Goal: Transaction & Acquisition: Purchase product/service

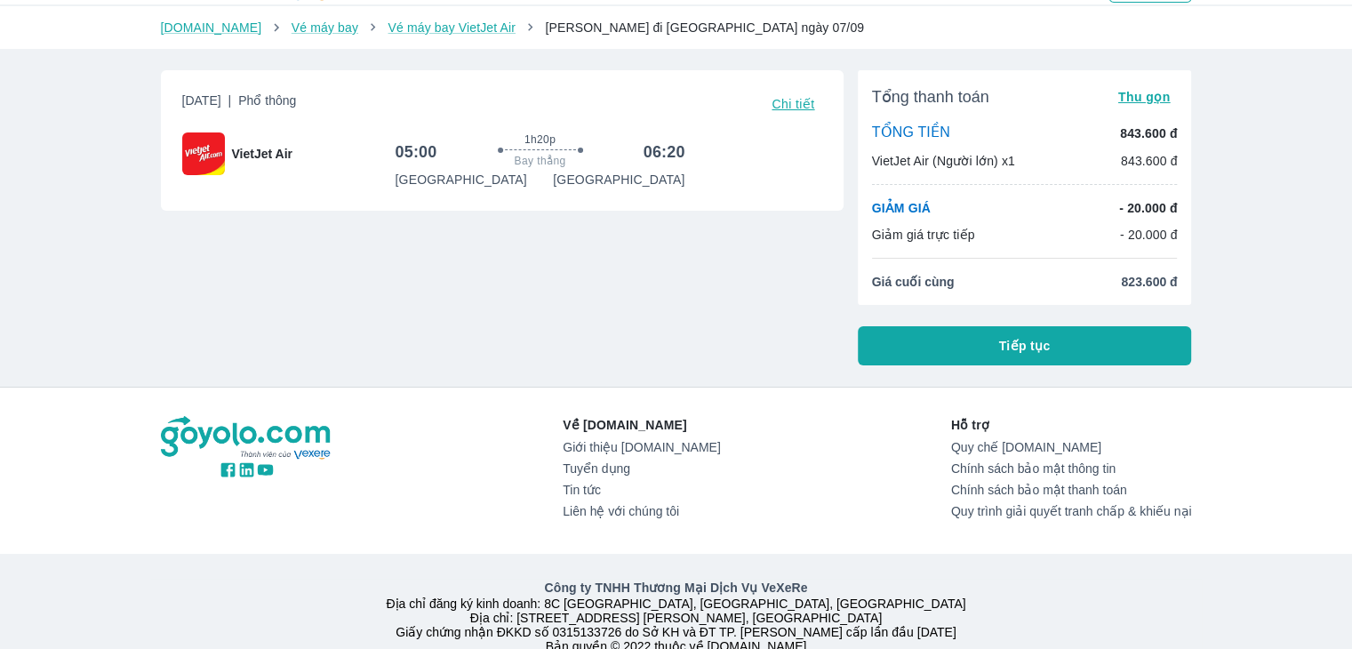
scroll to position [16, 0]
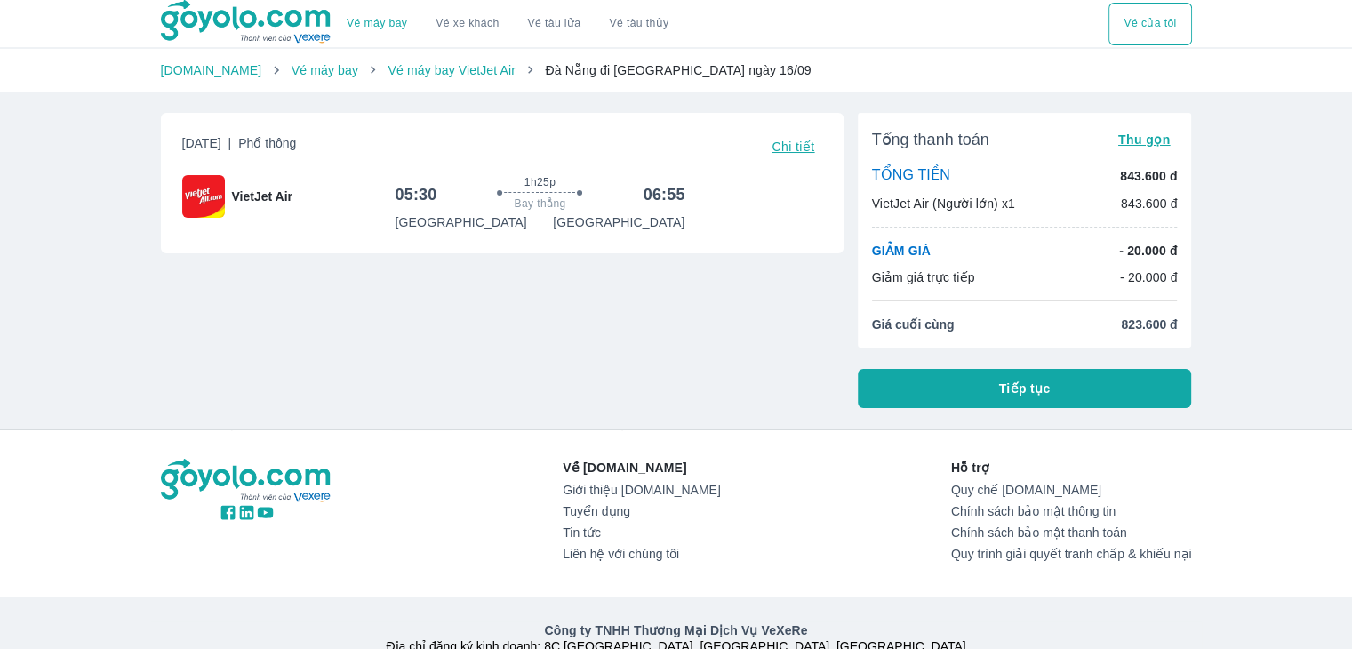
click at [937, 375] on button "Tiếp tục" at bounding box center [1025, 388] width 334 height 39
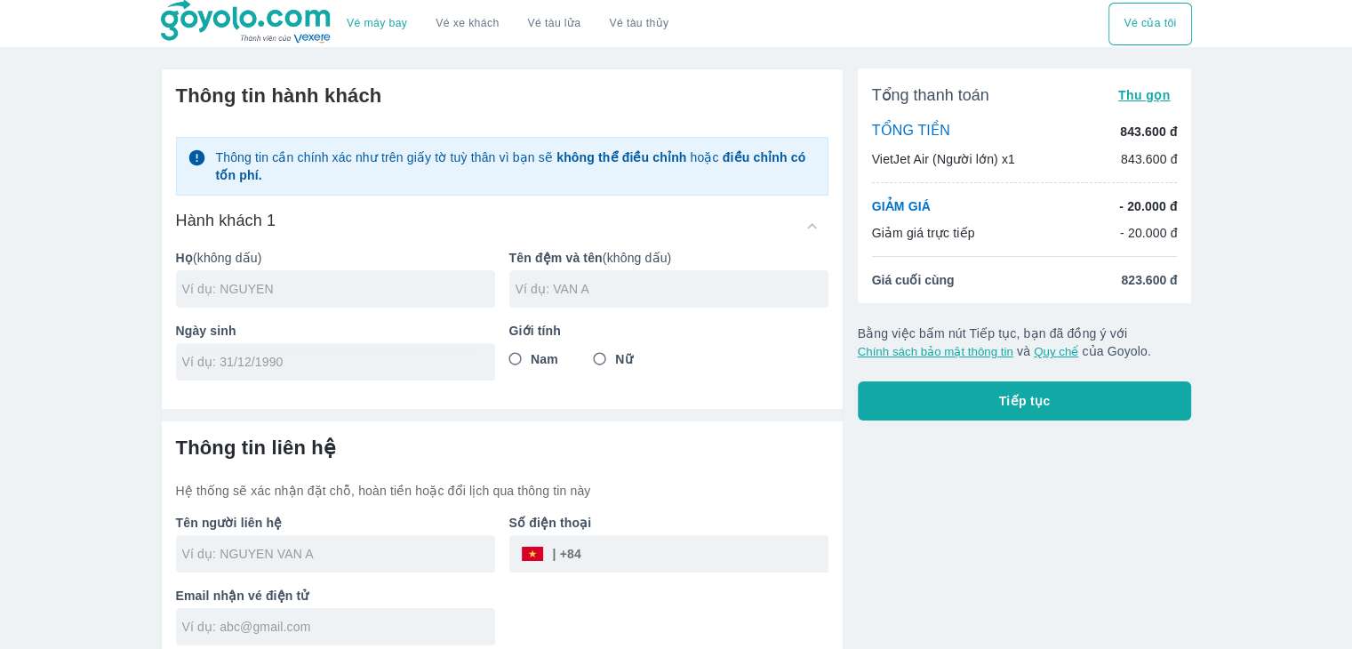
click at [331, 292] on input "text" at bounding box center [338, 289] width 313 height 18
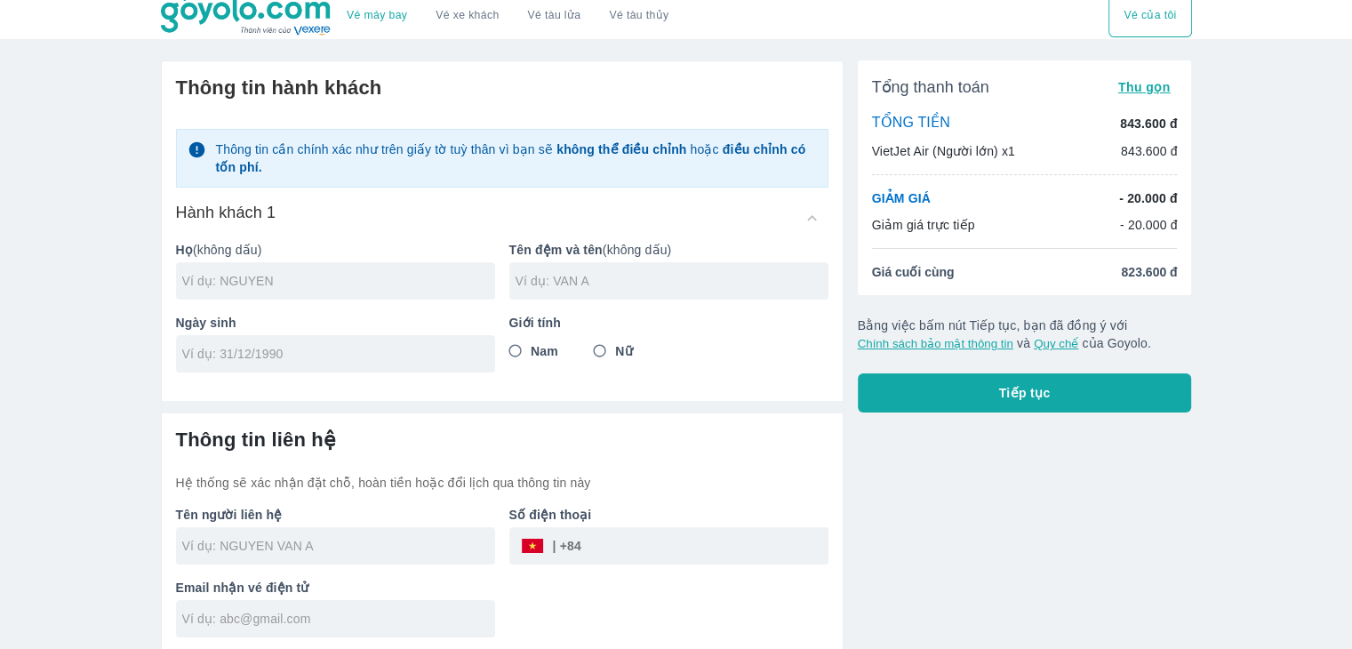
scroll to position [11, 0]
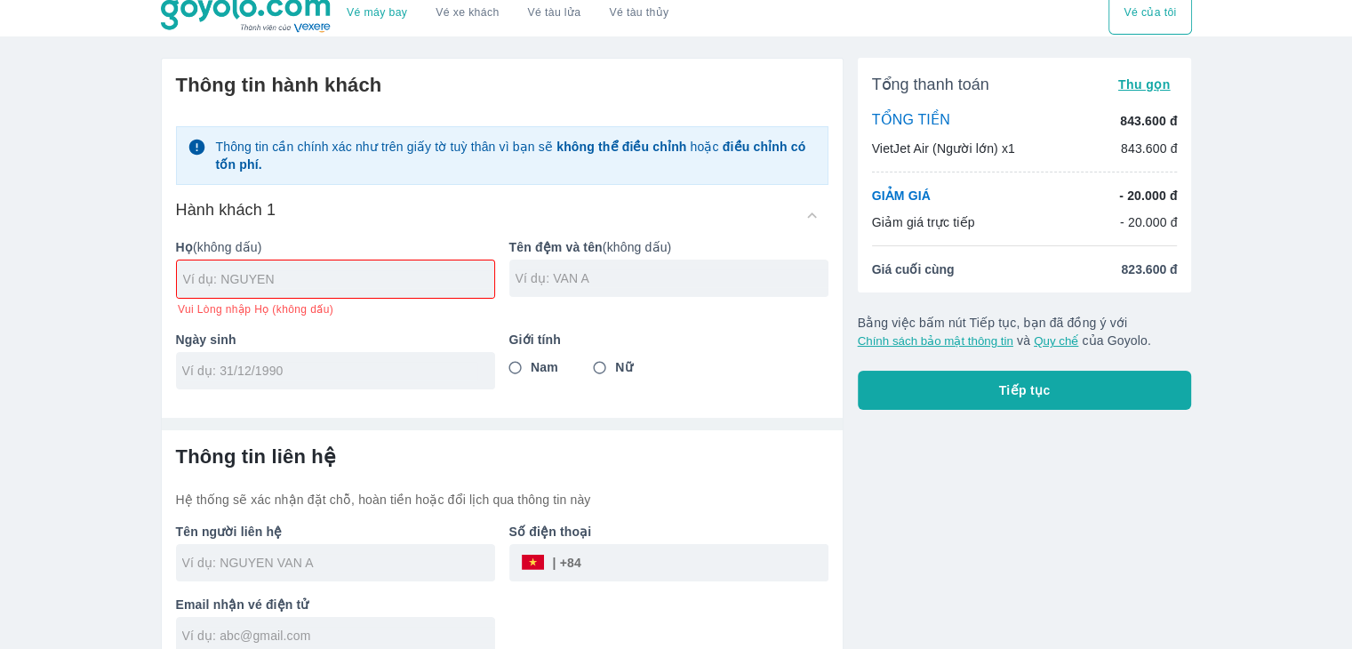
click at [412, 544] on div at bounding box center [335, 562] width 319 height 37
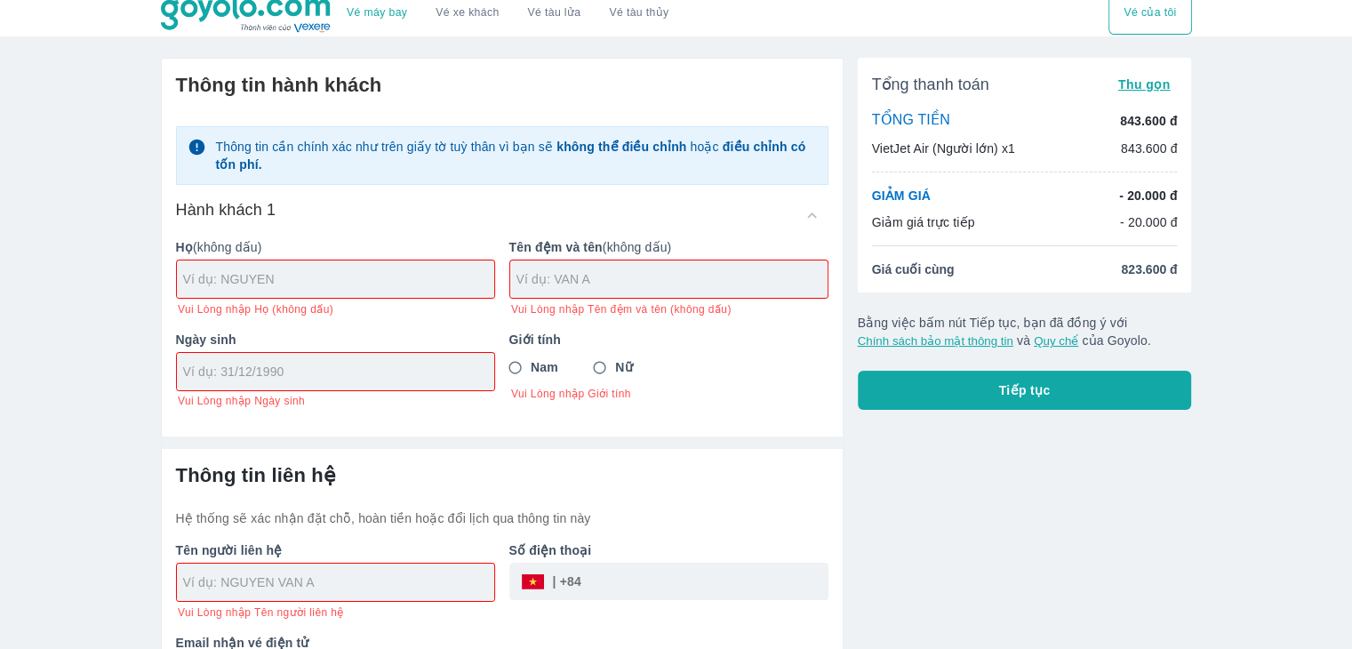
scroll to position [68, 0]
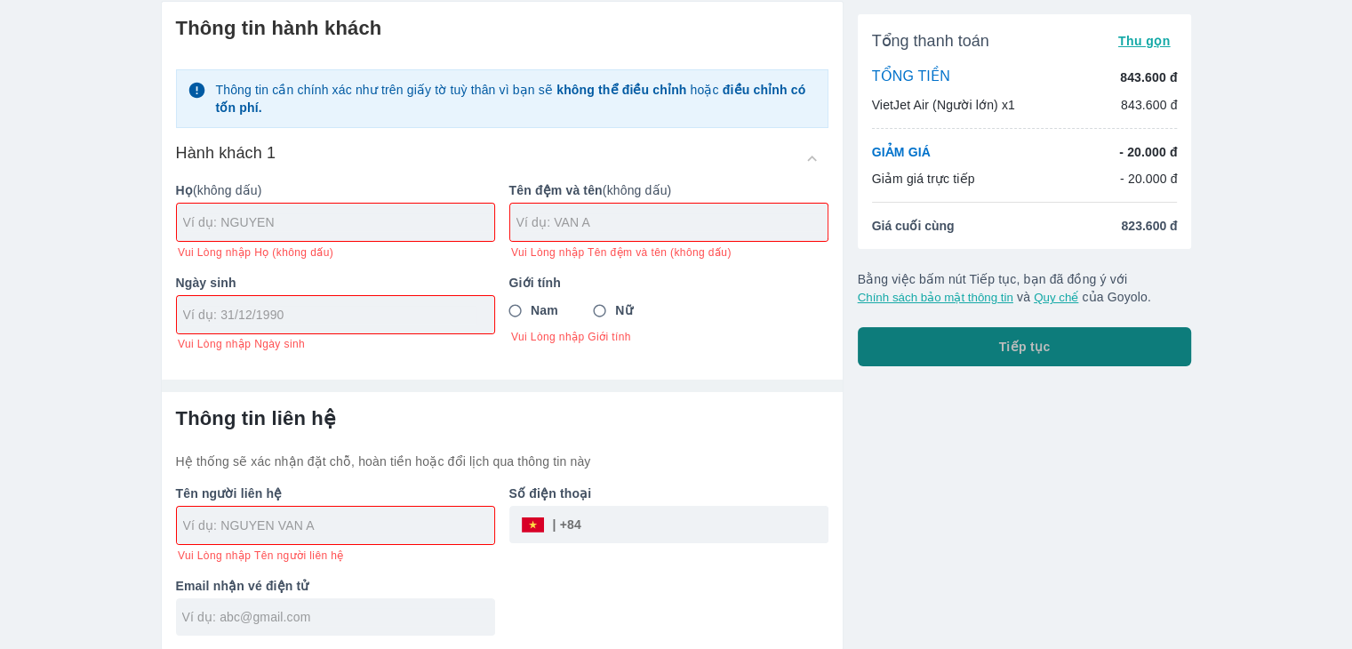
click at [990, 344] on button "Tiếp tục" at bounding box center [1025, 346] width 334 height 39
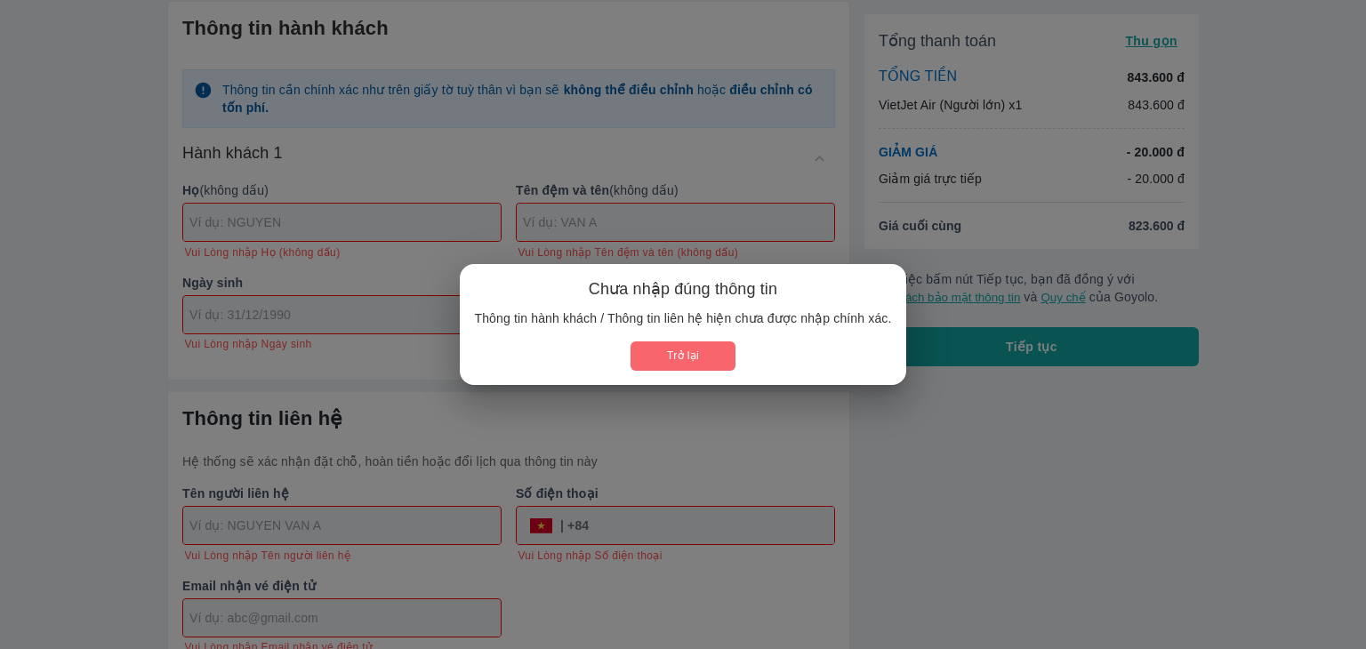
click at [678, 359] on button "Trở lại" at bounding box center [682, 355] width 104 height 29
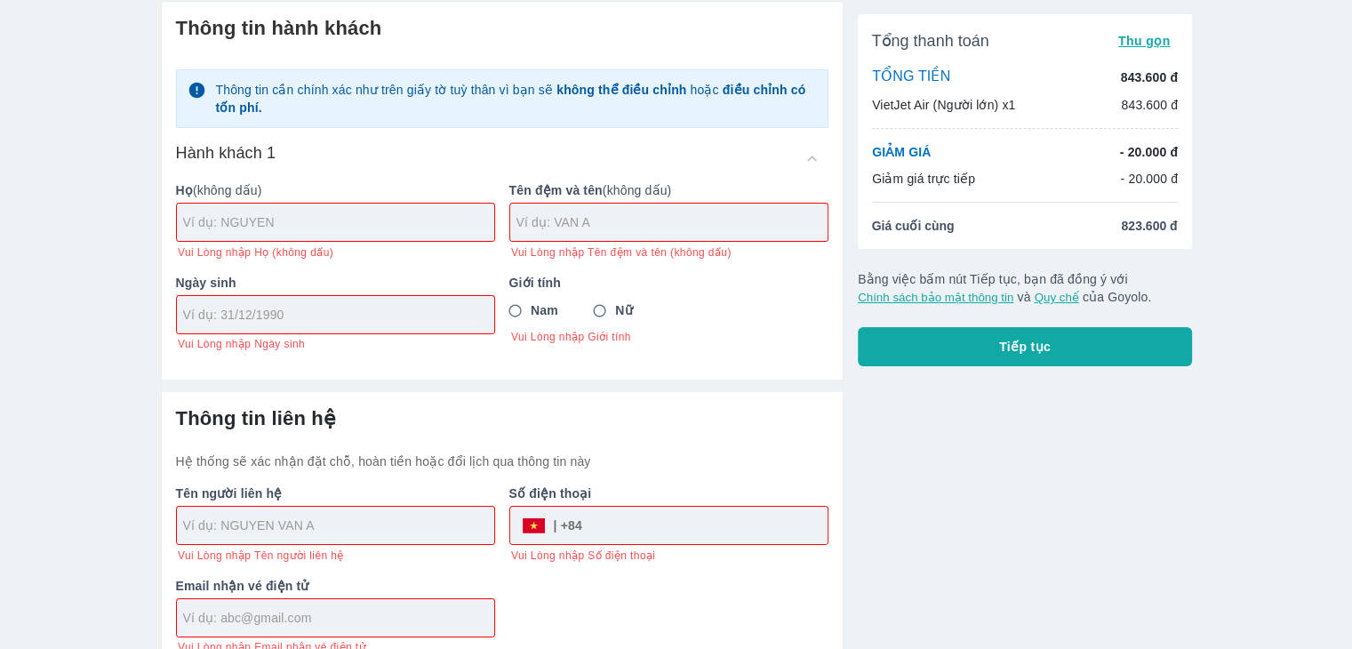
click at [424, 220] on input "text" at bounding box center [338, 222] width 311 height 18
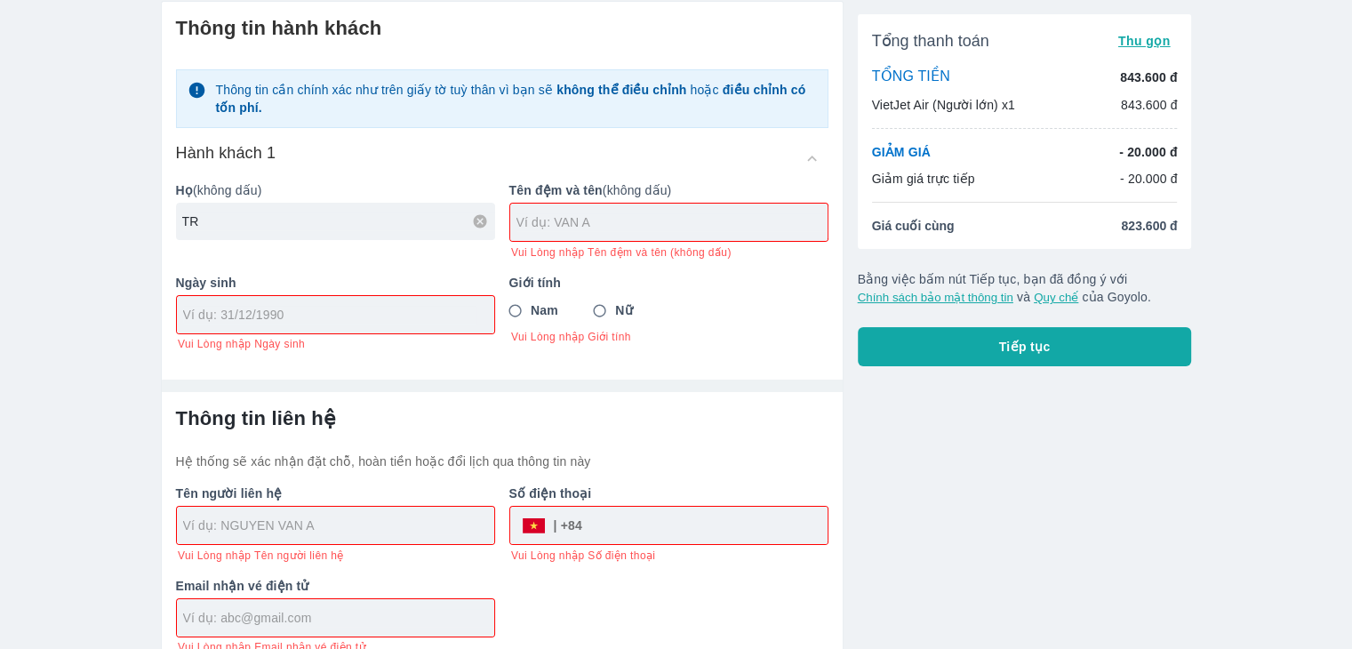
type input "T"
type input "NGUYEN"
drag, startPoint x: 679, startPoint y: 247, endPoint x: 690, endPoint y: 219, distance: 30.4
click at [679, 247] on span "Vui Lòng nhập Tên đệm và tên (không dấu)" at bounding box center [621, 252] width 221 height 14
click at [690, 219] on input "text" at bounding box center [672, 222] width 311 height 18
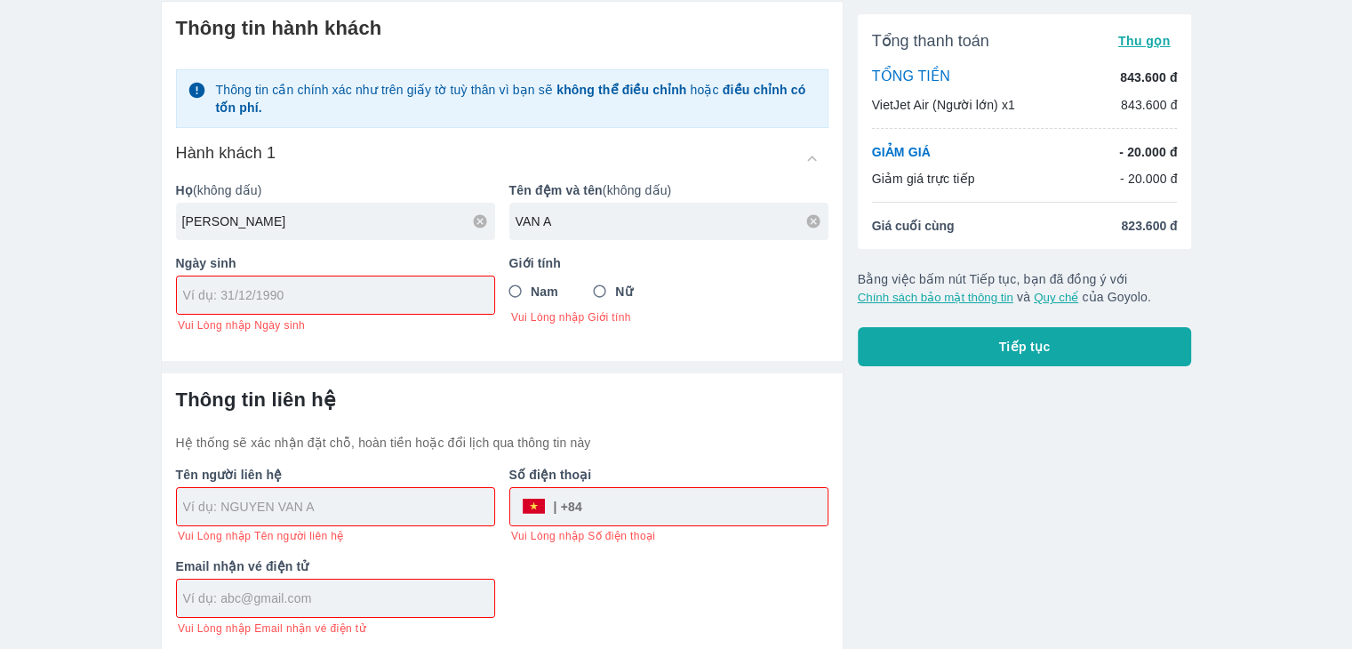
type input "VAN A"
click at [621, 293] on span "Nữ" at bounding box center [623, 292] width 17 height 18
click at [616, 293] on input "Nữ" at bounding box center [600, 292] width 32 height 32
radio input "true"
click at [530, 290] on input "Nam" at bounding box center [516, 292] width 32 height 32
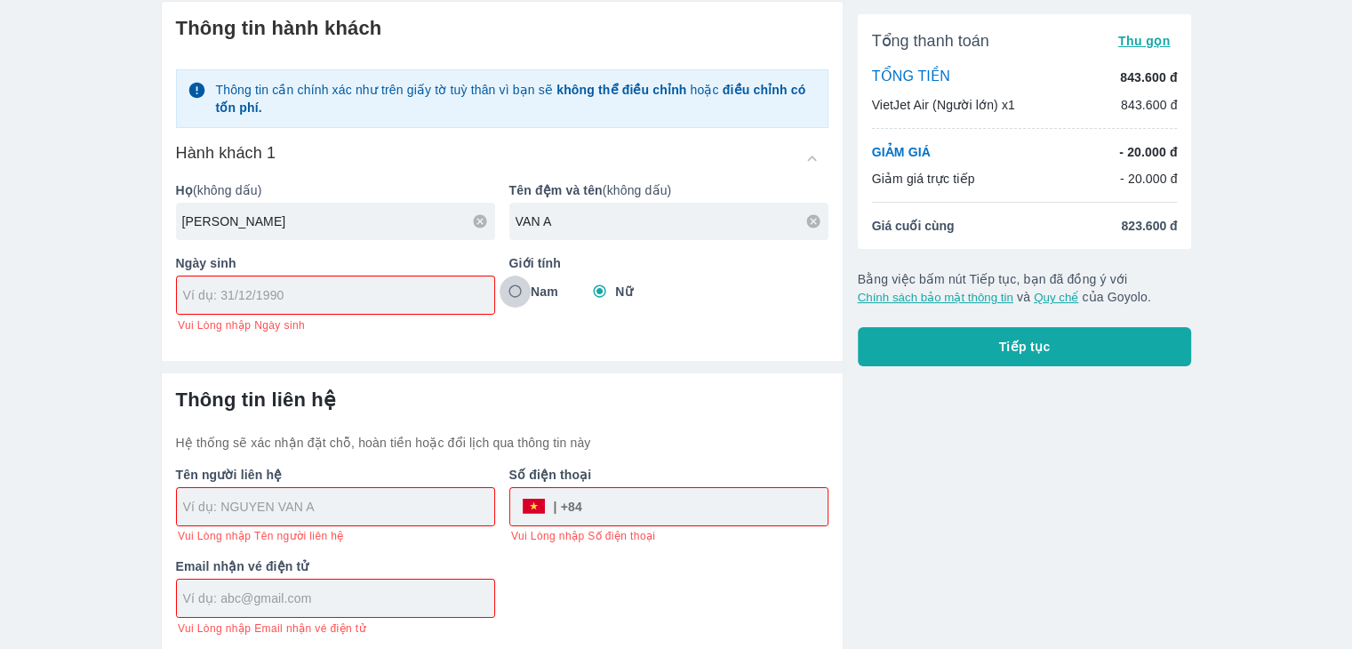
radio input "true"
click at [450, 282] on div at bounding box center [335, 295] width 317 height 37
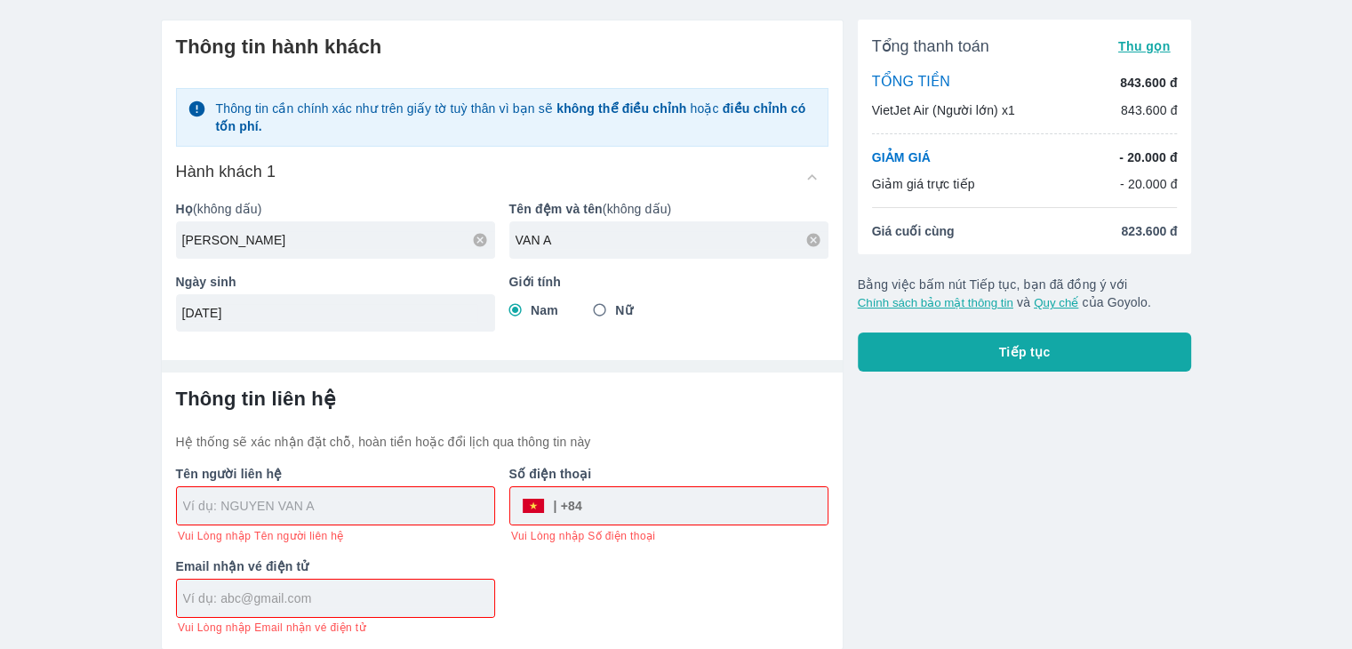
type input "31/12/1999"
click at [325, 513] on input "text" at bounding box center [338, 506] width 311 height 18
type input "NGUYEN"
type input "NGUYEN VAN A"
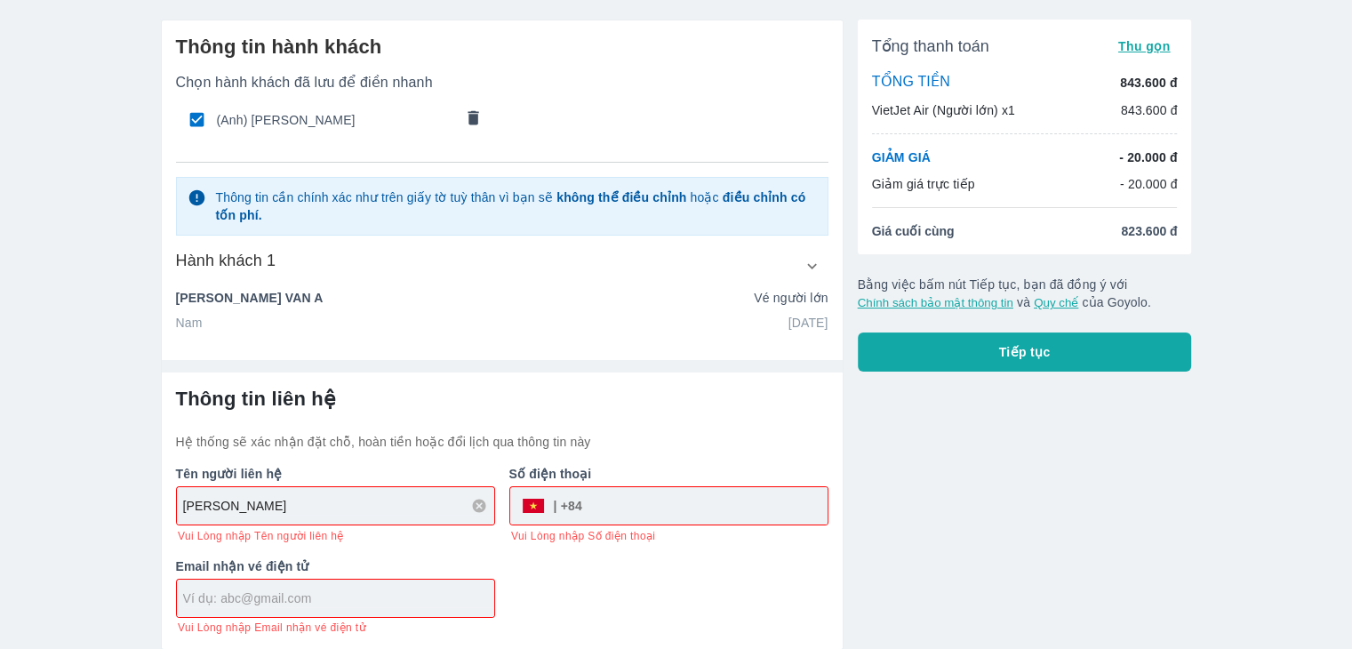
click at [631, 571] on div "Tên người liên hệ NGUYEN VAN A Vui Lòng nhập Tên người liên hệ Số điện thoại ​ …" at bounding box center [495, 543] width 667 height 184
click at [283, 598] on input "text" at bounding box center [338, 599] width 311 height 18
type input "anhthytruong14@gmail.com"
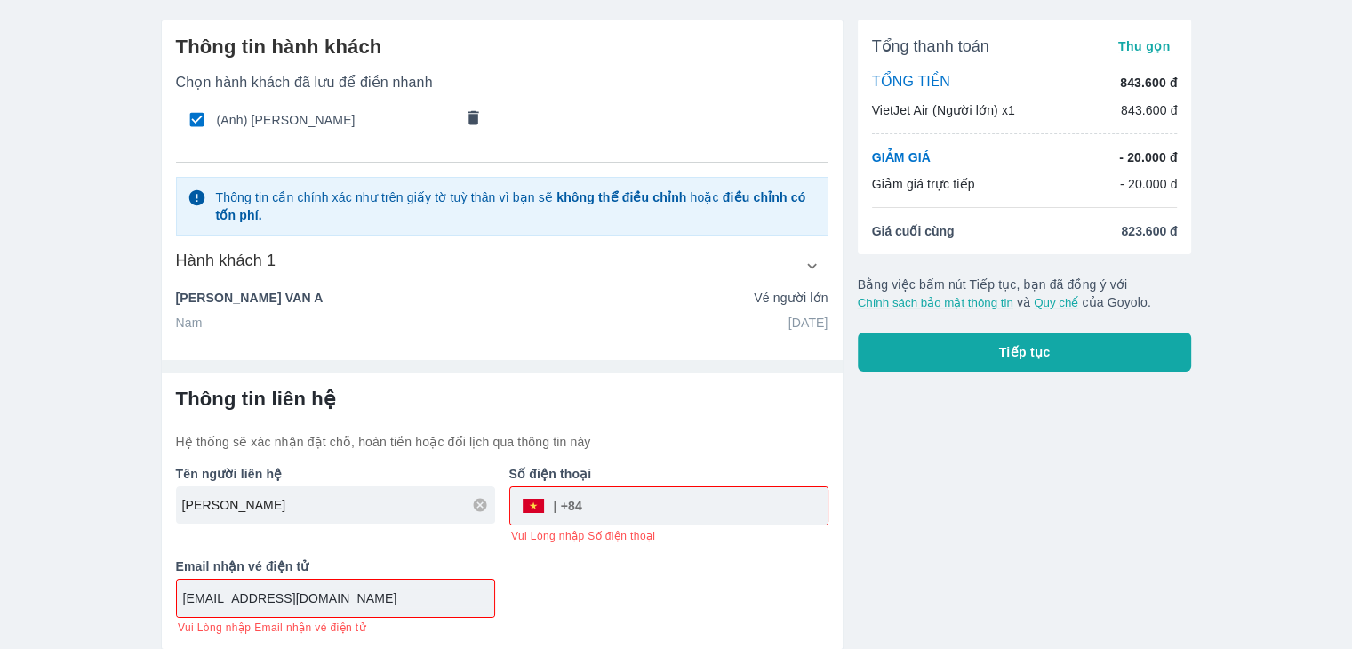
type input "0789841017"
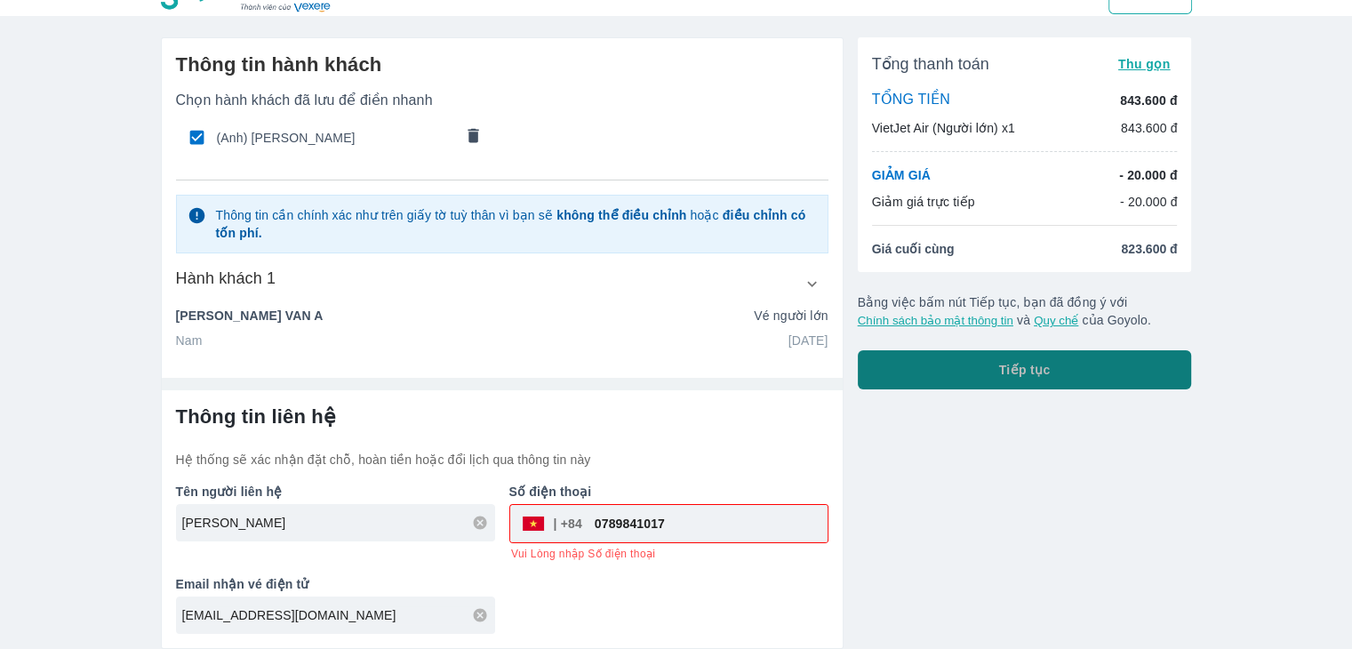
scroll to position [29, 0]
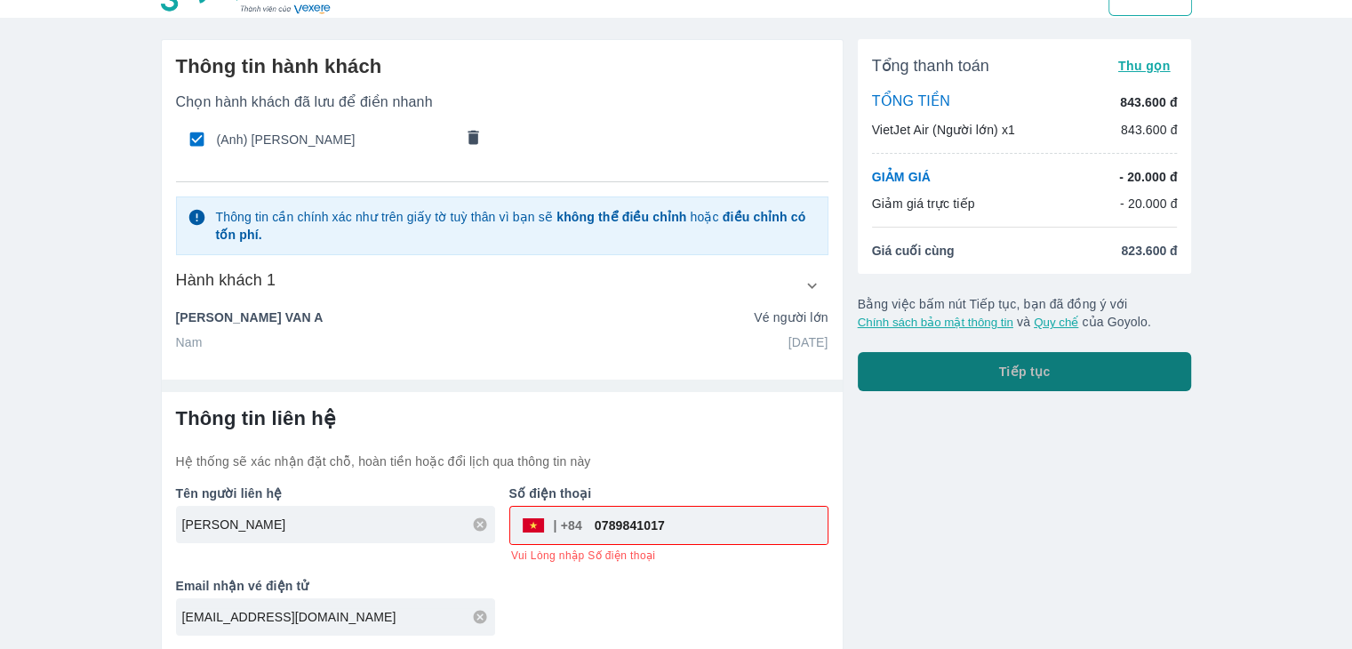
click at [1099, 335] on div "Tổng thanh toán Thu gọn TỔNG TIỀN 843.600 đ VietJet Air (Người lớn) x1 843.600 …" at bounding box center [1025, 215] width 334 height 352
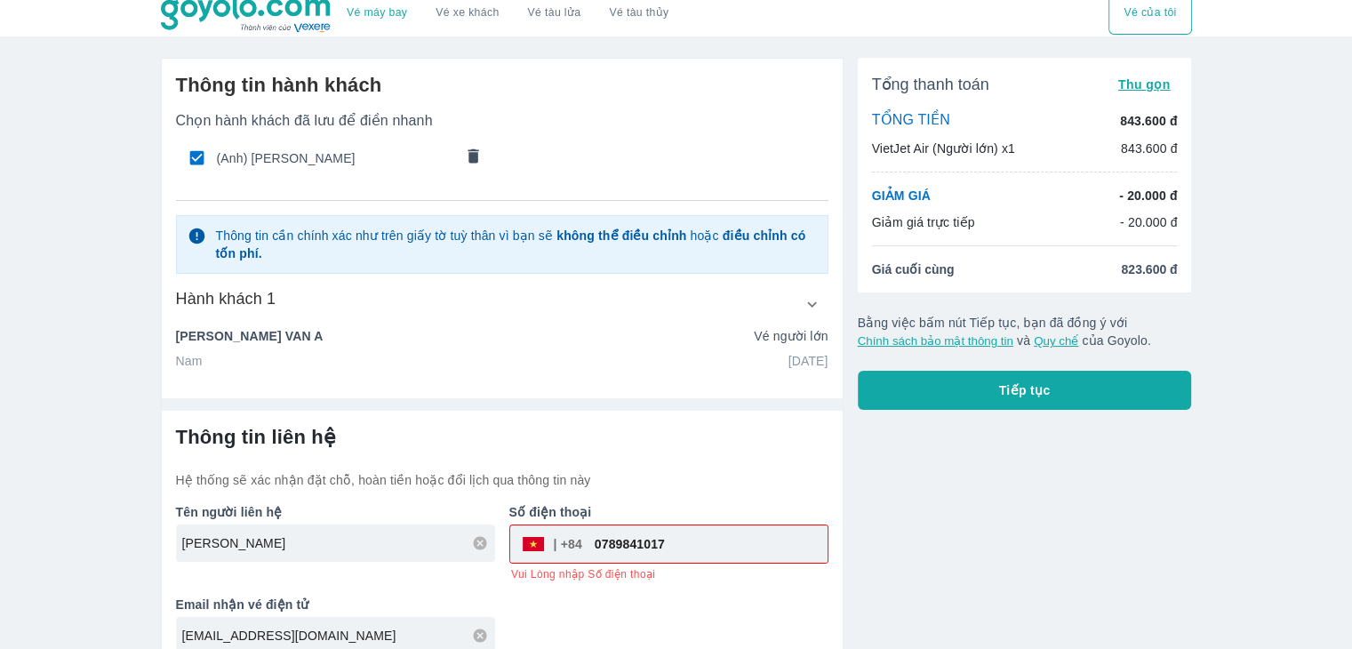
scroll to position [0, 0]
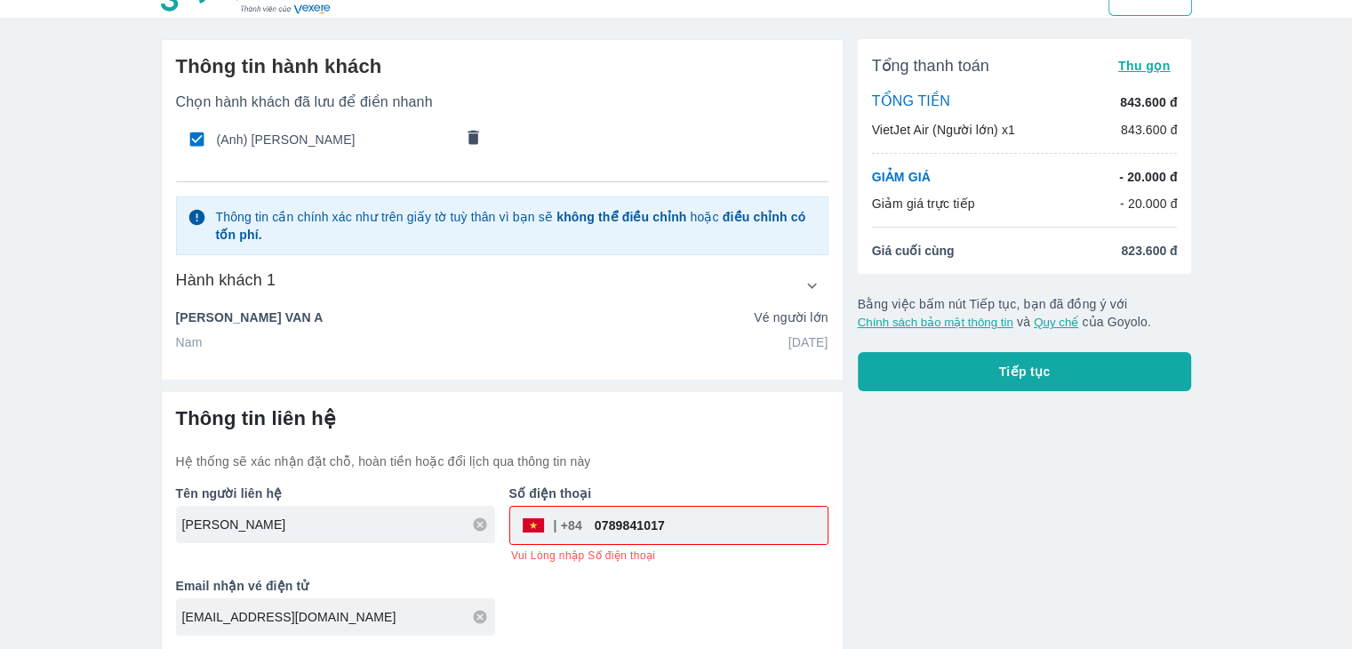
click at [1047, 378] on span "Tiếp tục" at bounding box center [1025, 372] width 52 height 18
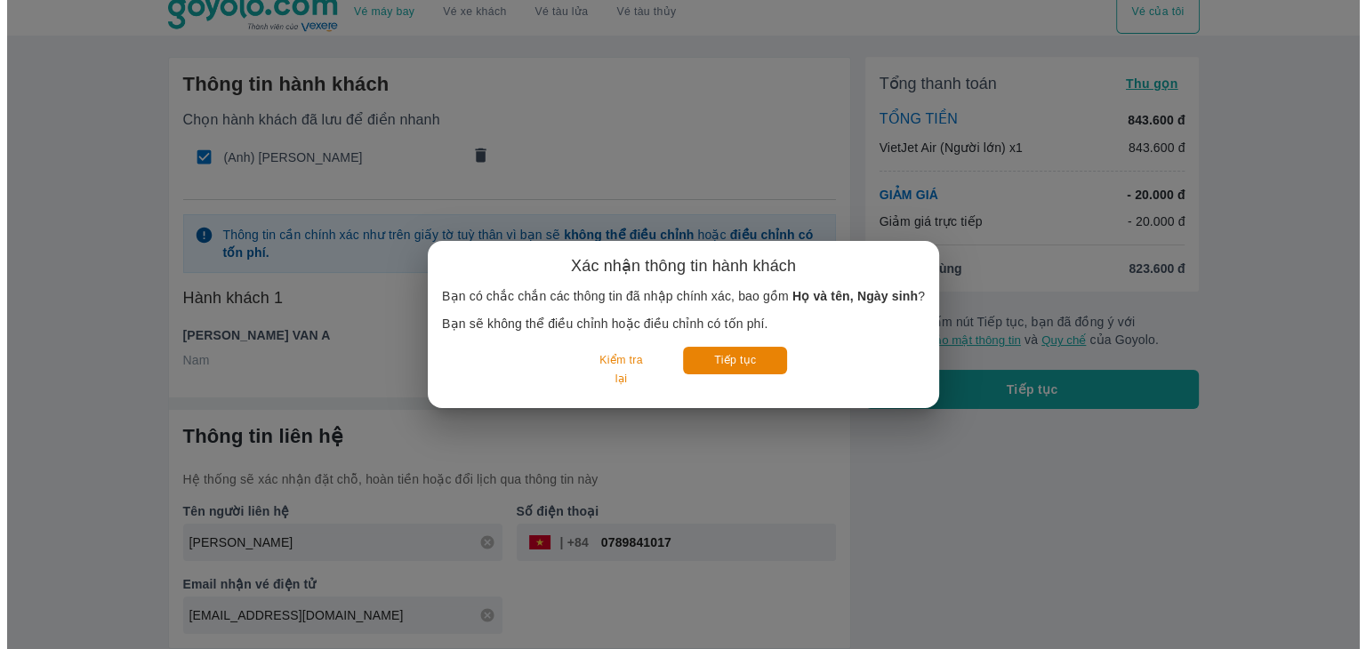
scroll to position [11, 0]
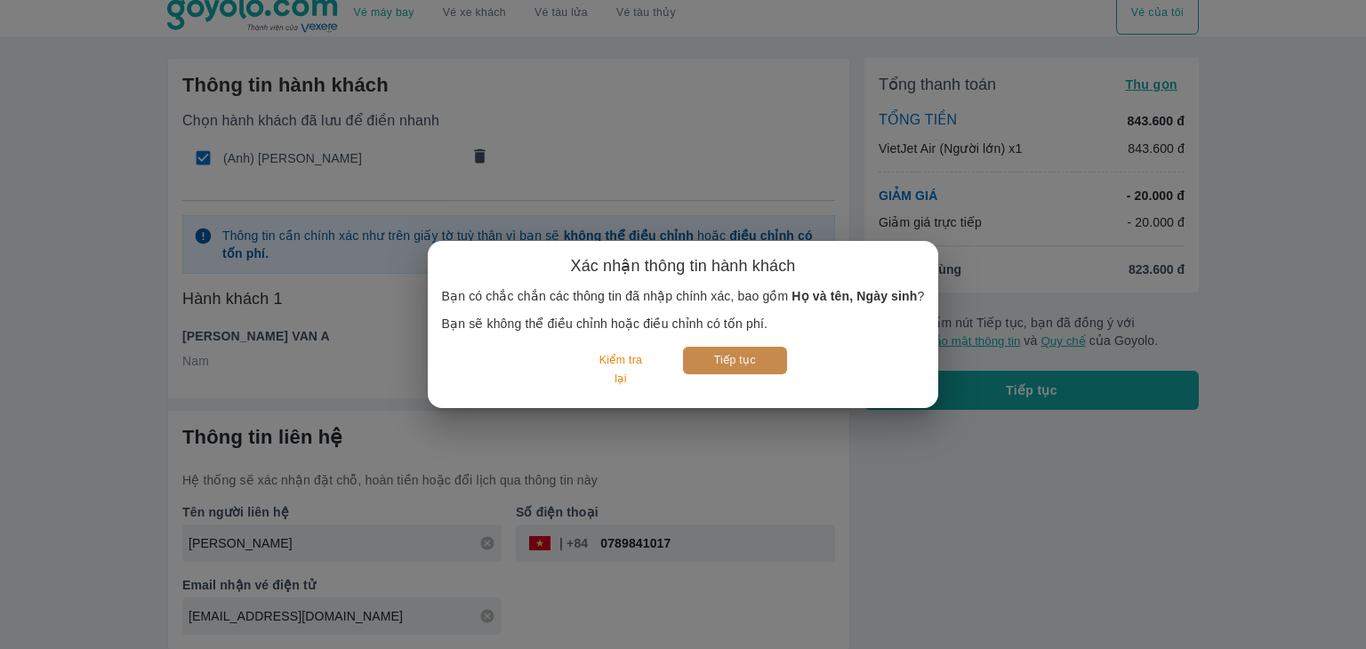
click at [702, 354] on button "Tiếp tục" at bounding box center [735, 361] width 104 height 28
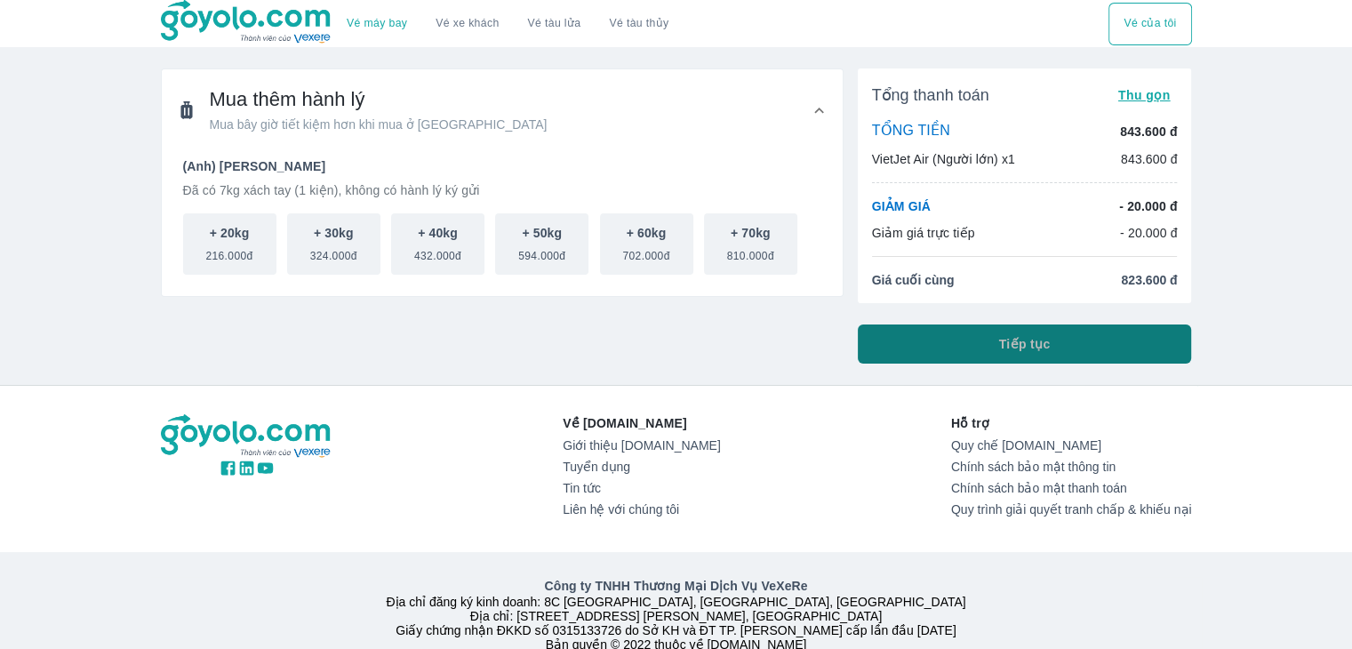
click at [972, 356] on button "Tiếp tục" at bounding box center [1025, 344] width 334 height 39
